Goal: Find specific page/section: Find specific page/section

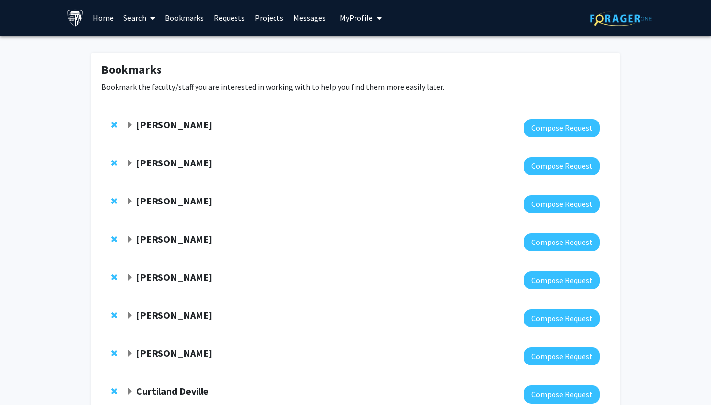
click at [132, 122] on span "Expand Utthara Nayar Bookmark" at bounding box center [130, 125] width 8 height 8
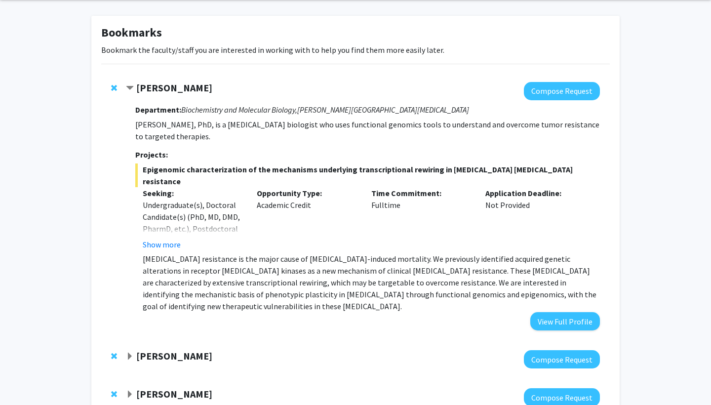
scroll to position [39, 0]
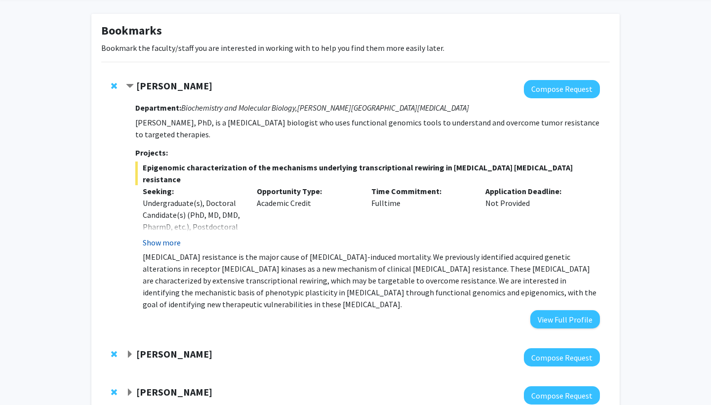
click at [165, 236] on button "Show more" at bounding box center [162, 242] width 38 height 12
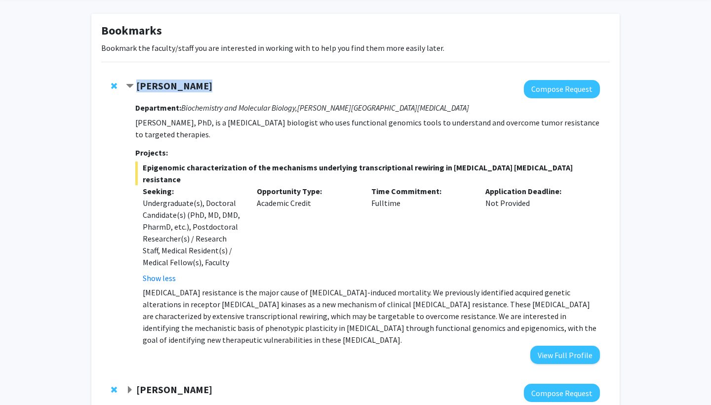
drag, startPoint x: 136, startPoint y: 87, endPoint x: 201, endPoint y: 83, distance: 64.7
click at [201, 83] on div "[PERSON_NAME]" at bounding box center [232, 86] width 213 height 12
copy strong "[PERSON_NAME]"
click at [127, 86] on span "Contract Utthara Nayar Bookmark" at bounding box center [130, 86] width 8 height 8
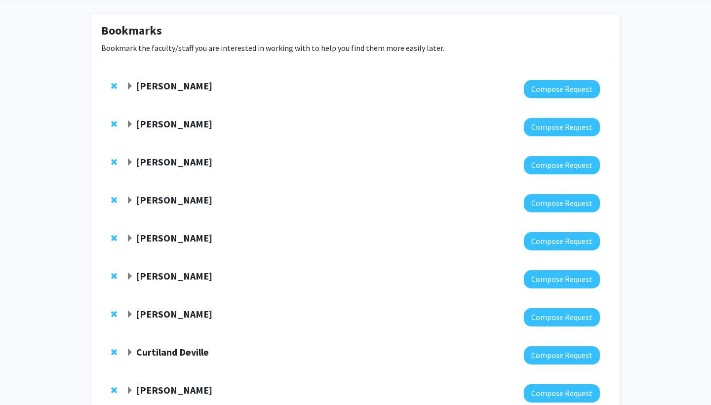
click at [127, 125] on span "Expand Jillian Phallen Bookmark" at bounding box center [130, 124] width 8 height 8
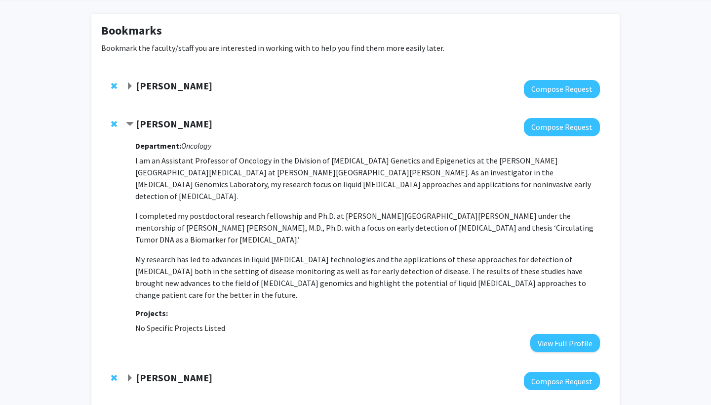
click at [127, 125] on span "Contract Jillian Phallen Bookmark" at bounding box center [130, 124] width 8 height 8
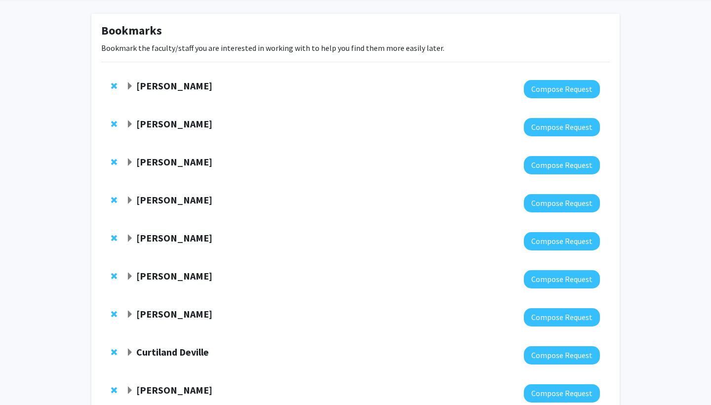
click at [115, 121] on span "Remove Jillian Phallen from bookmarks" at bounding box center [114, 124] width 6 height 8
click at [130, 124] on span "Expand Mariana Brait Bookmark" at bounding box center [130, 124] width 8 height 8
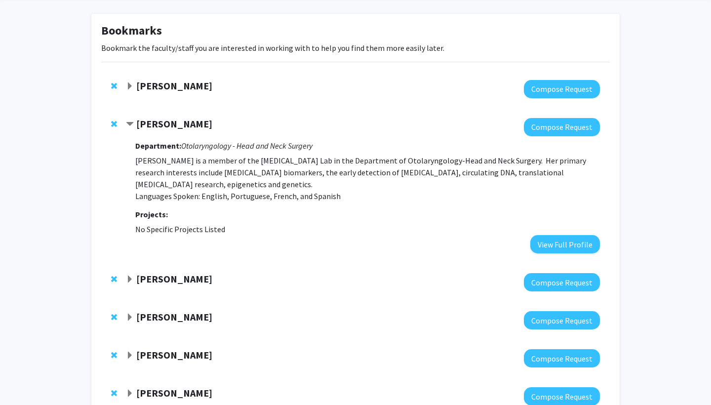
click at [113, 122] on span "Remove Mariana Brait from bookmarks" at bounding box center [114, 124] width 6 height 8
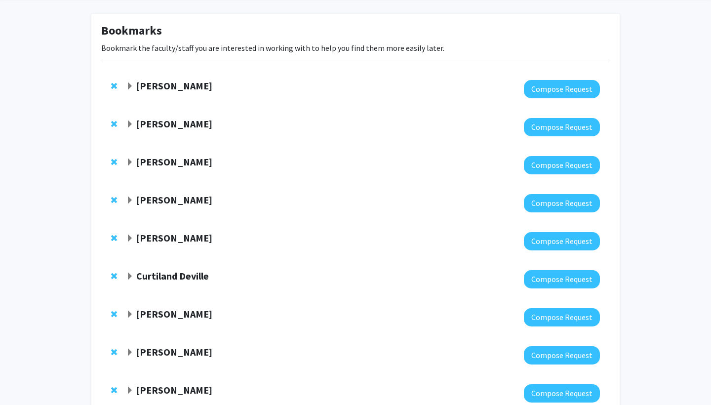
click at [111, 123] on div "[PERSON_NAME] Compose Request" at bounding box center [355, 127] width 508 height 38
click at [111, 125] on span "Remove Kristine Glunde from bookmarks" at bounding box center [114, 124] width 6 height 8
click at [110, 164] on div "[PERSON_NAME] Compose Request" at bounding box center [355, 165] width 508 height 38
click at [114, 164] on span "Remove Tian-Li Wang from bookmarks" at bounding box center [114, 162] width 6 height 8
click at [112, 128] on span "Remove Richard Roden from bookmarks" at bounding box center [114, 124] width 6 height 8
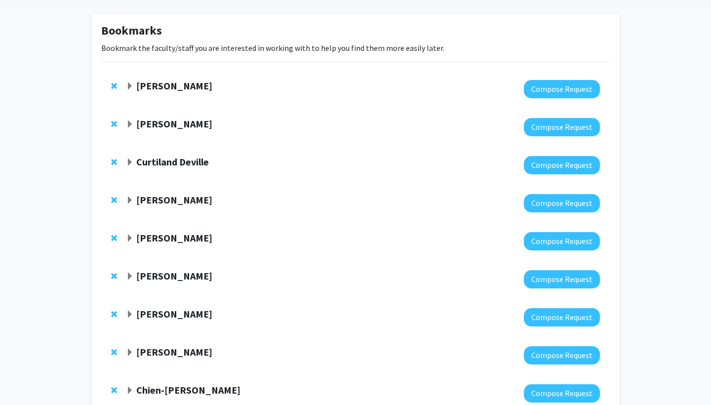
click at [128, 160] on span "Expand Curtiland Deville Bookmark" at bounding box center [130, 162] width 8 height 8
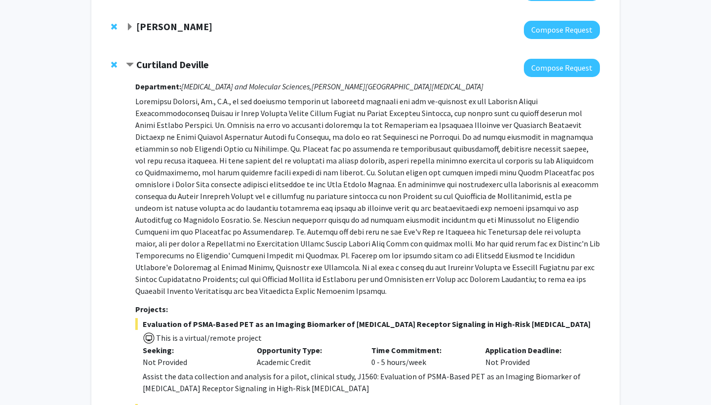
scroll to position [135, 0]
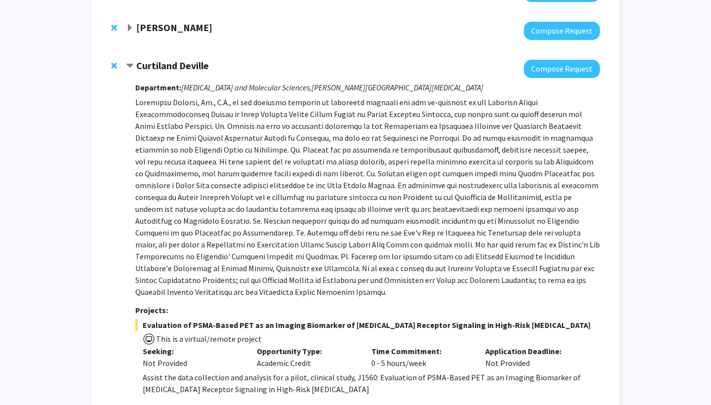
click at [128, 63] on span "Contract Curtiland Deville Bookmark" at bounding box center [130, 66] width 8 height 8
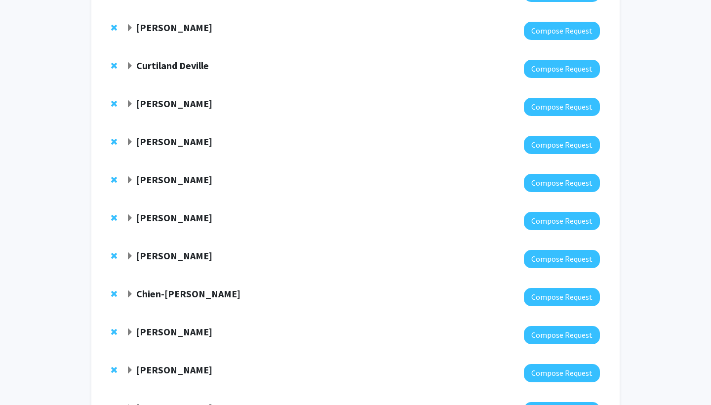
click at [122, 105] on div "[PERSON_NAME] Compose Request" at bounding box center [355, 107] width 508 height 38
click at [126, 105] on span "Expand Stephen Baylin Bookmark" at bounding box center [130, 104] width 8 height 8
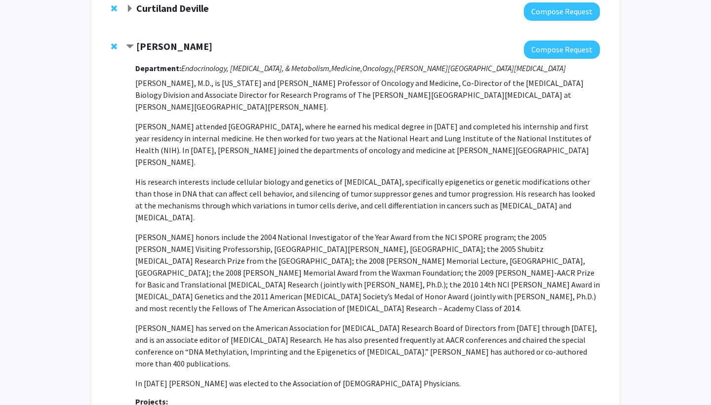
scroll to position [193, 0]
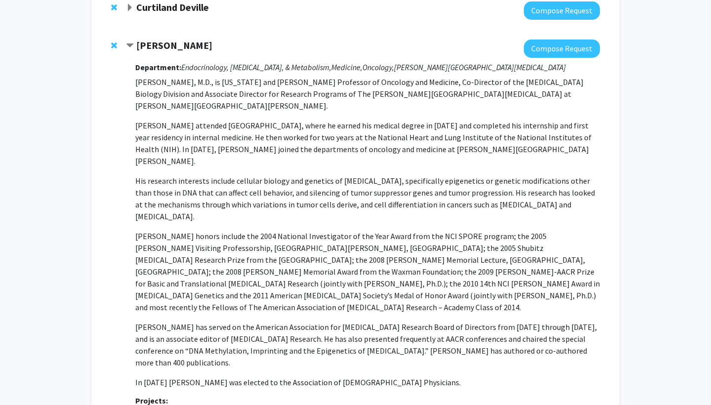
click at [133, 48] on span "Contract Stephen Baylin Bookmark" at bounding box center [130, 46] width 8 height 8
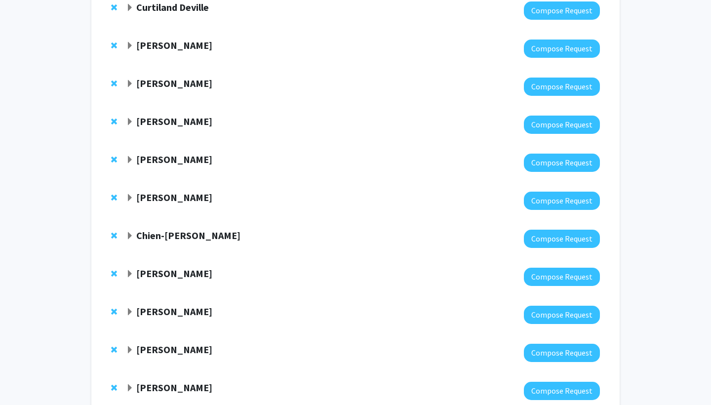
click at [131, 83] on span "Expand Farhad Vesuna Bookmark" at bounding box center [130, 84] width 8 height 8
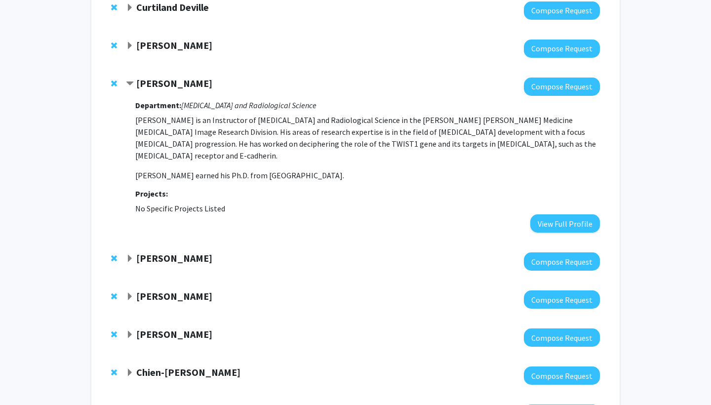
click at [131, 83] on span "Contract Farhad Vesuna Bookmark" at bounding box center [130, 84] width 8 height 8
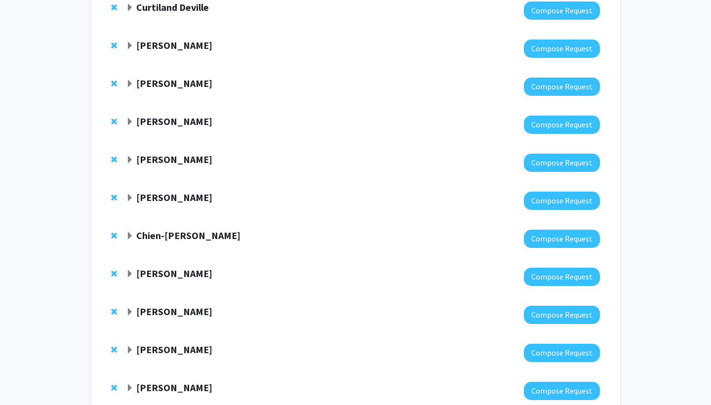
click at [131, 83] on span "Expand Farhad Vesuna Bookmark" at bounding box center [130, 84] width 8 height 8
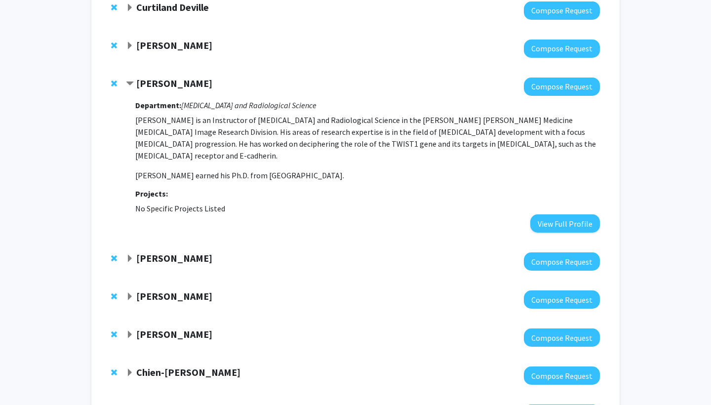
click at [132, 84] on span "Contract Farhad Vesuna Bookmark" at bounding box center [130, 84] width 8 height 8
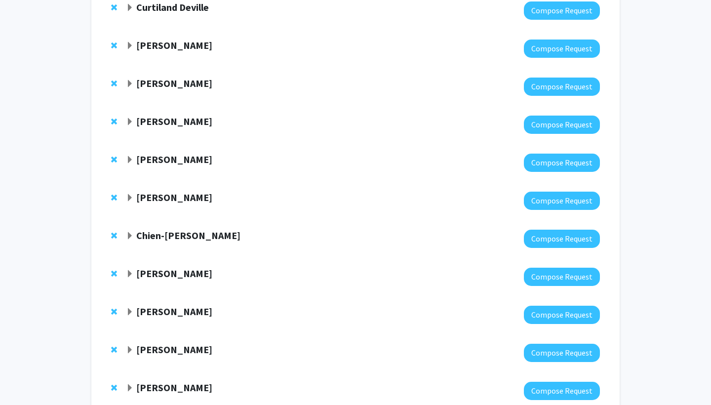
click at [128, 126] on span "Expand Norma Kanarek Bookmark" at bounding box center [130, 122] width 8 height 8
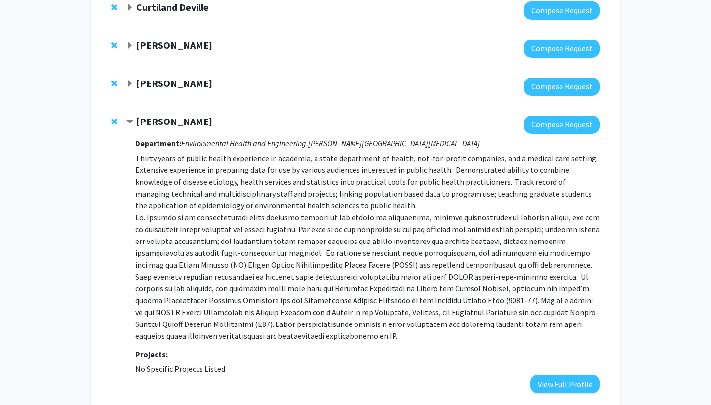
click at [130, 120] on span "Contract Norma Kanarek Bookmark" at bounding box center [130, 122] width 8 height 8
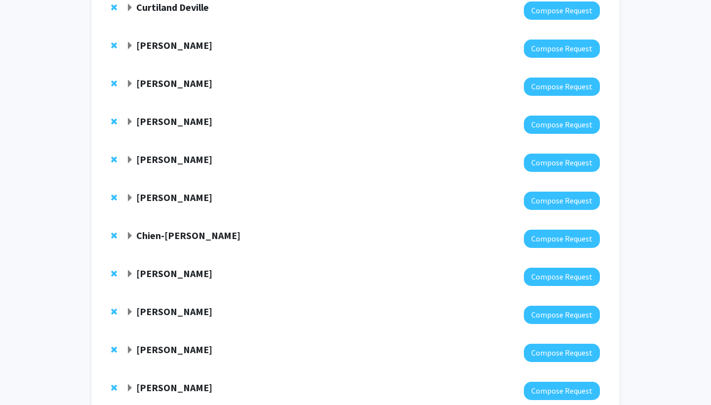
click at [113, 121] on span "Remove Norma Kanarek from bookmarks" at bounding box center [114, 121] width 6 height 8
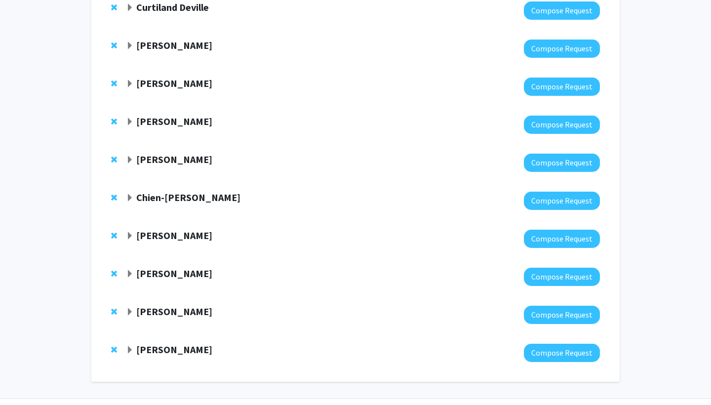
click at [131, 126] on span "Expand Sara Sukumar Bookmark" at bounding box center [130, 122] width 8 height 8
